Goal: Transaction & Acquisition: Purchase product/service

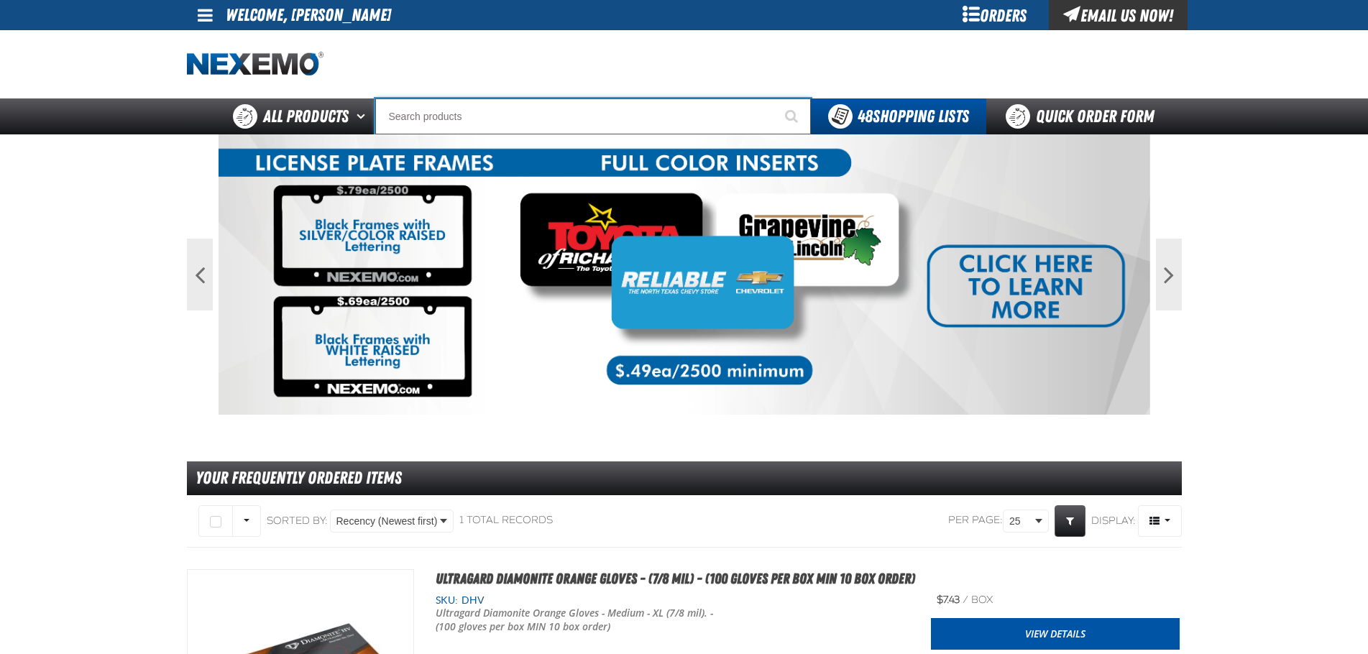
click at [599, 114] on input "Search" at bounding box center [593, 117] width 436 height 36
type input "p"
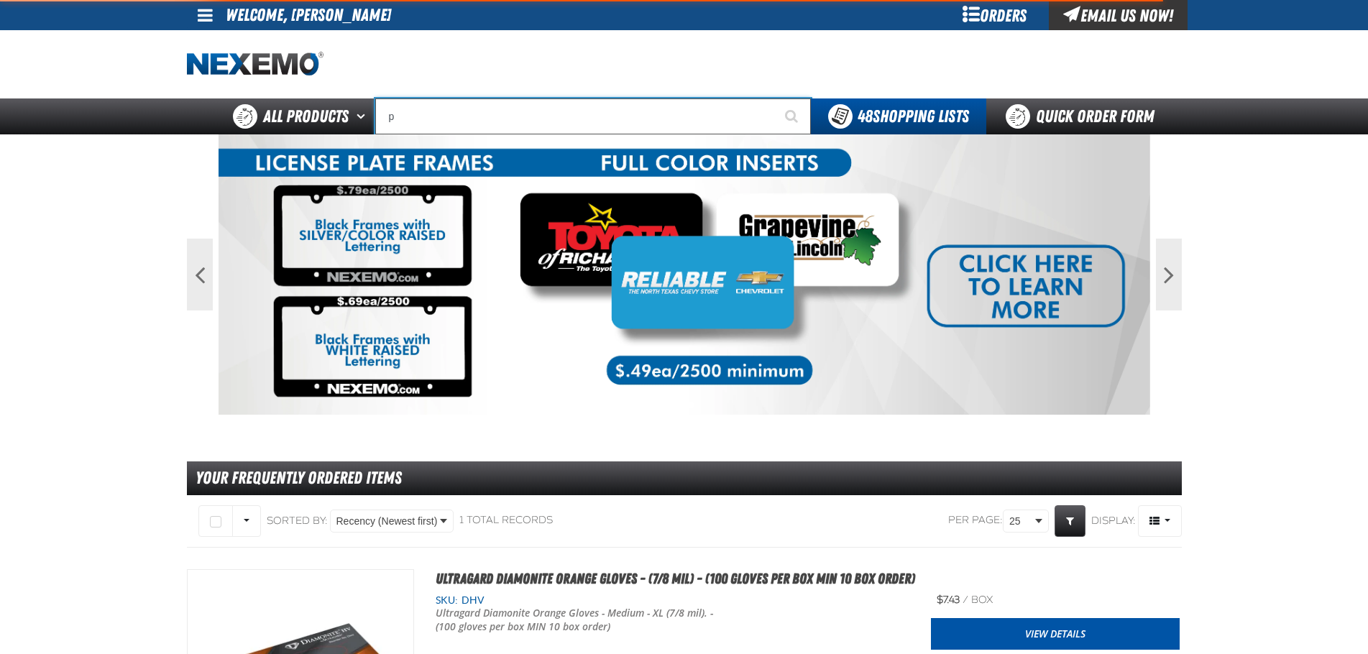
type input "perfect P Series 0.25-ounce Lead Wheel Weight"
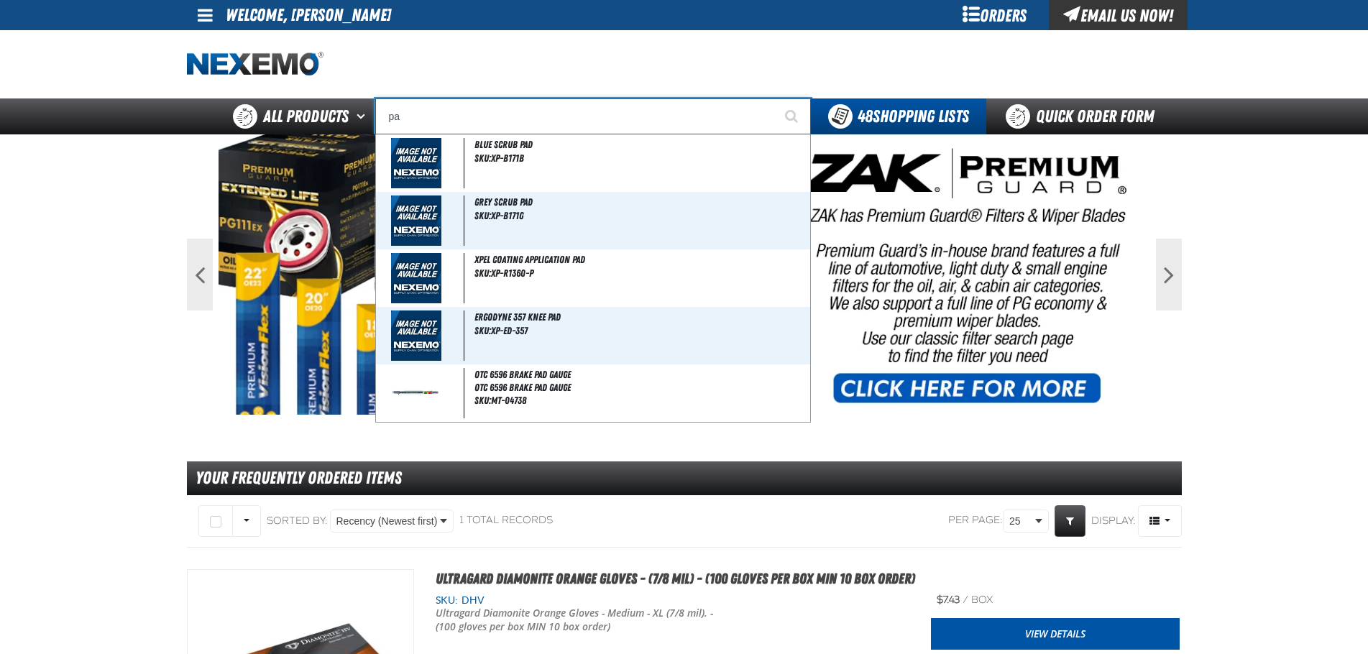
type input "p"
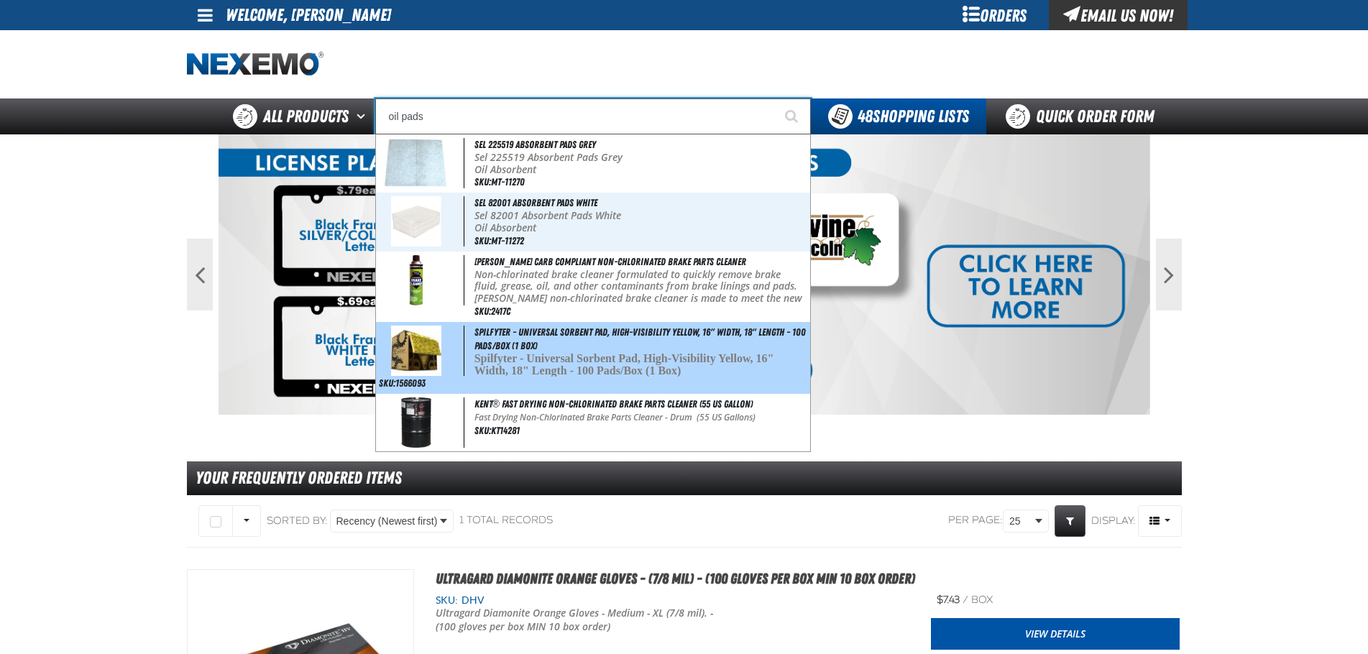
scroll to position [72, 0]
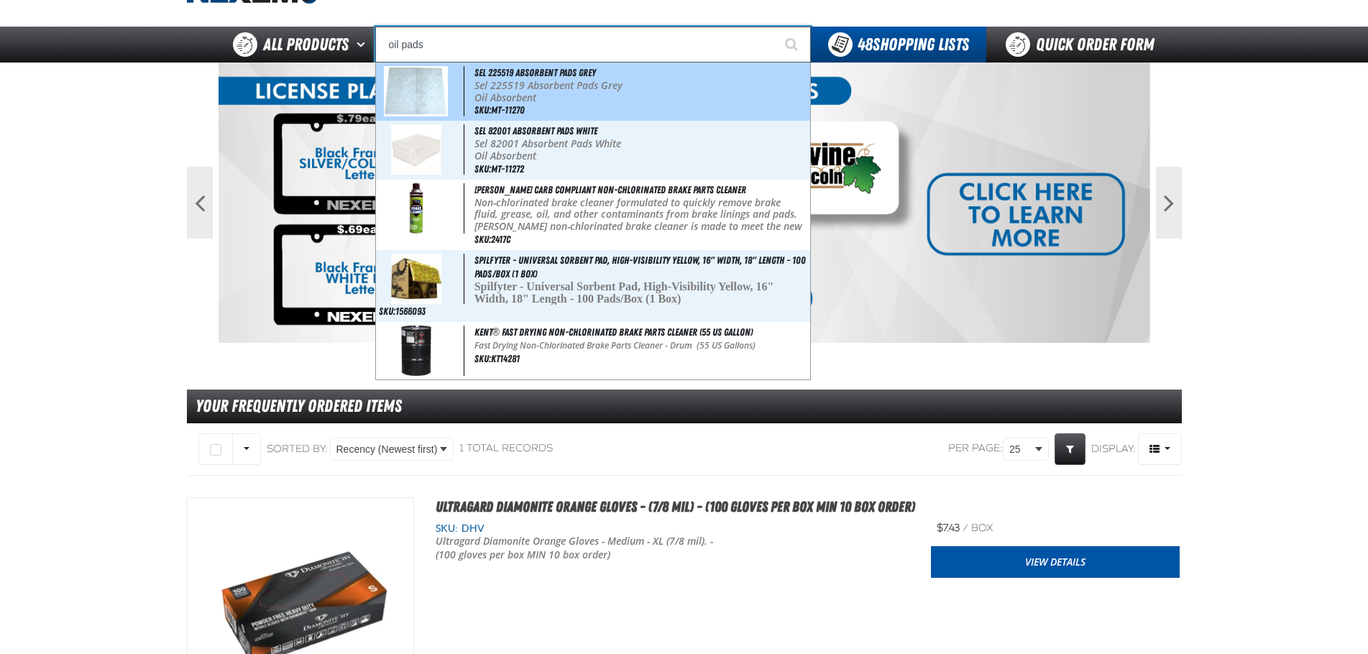
click at [537, 77] on span "Sel 225519 Absorbent Pads Grey" at bounding box center [536, 73] width 122 height 12
type input "Sel 225519 Absorbent Pads Grey"
